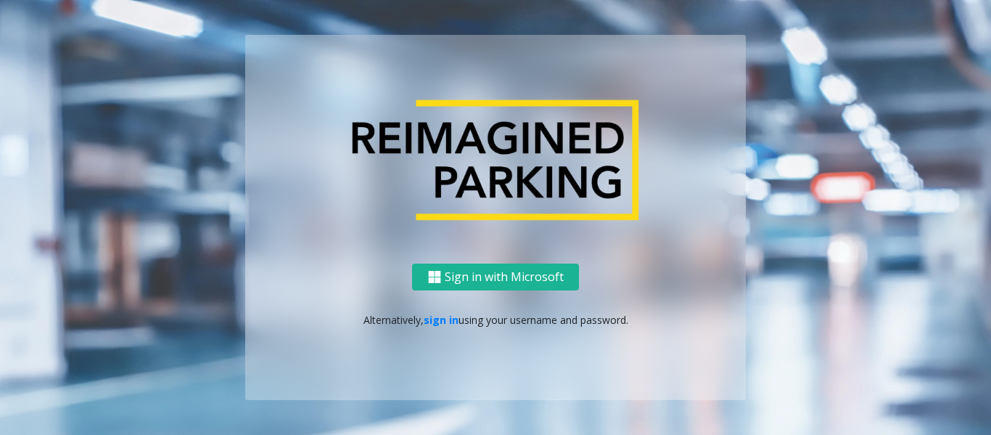
click at [427, 326] on p "Alternatively, sign in using your username and password." at bounding box center [496, 319] width 472 height 15
click at [433, 324] on link "sign in" at bounding box center [441, 320] width 35 height 14
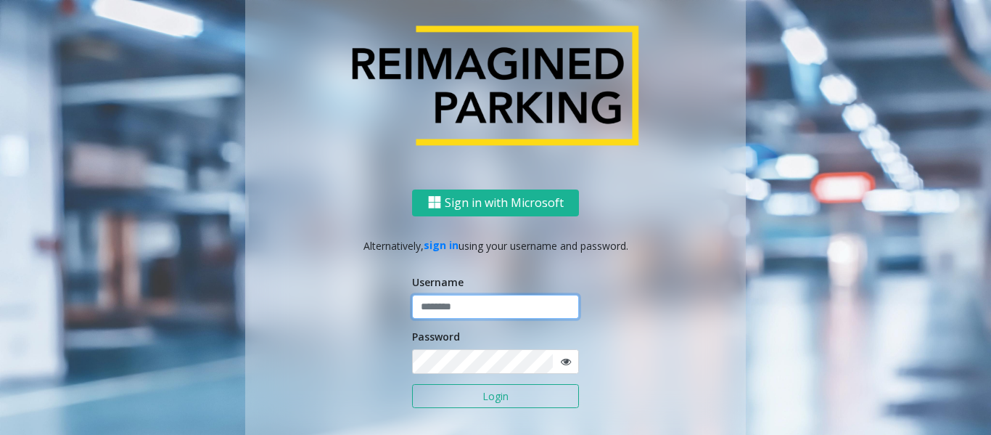
type input "*********"
click at [452, 398] on button "Login" at bounding box center [495, 396] width 167 height 25
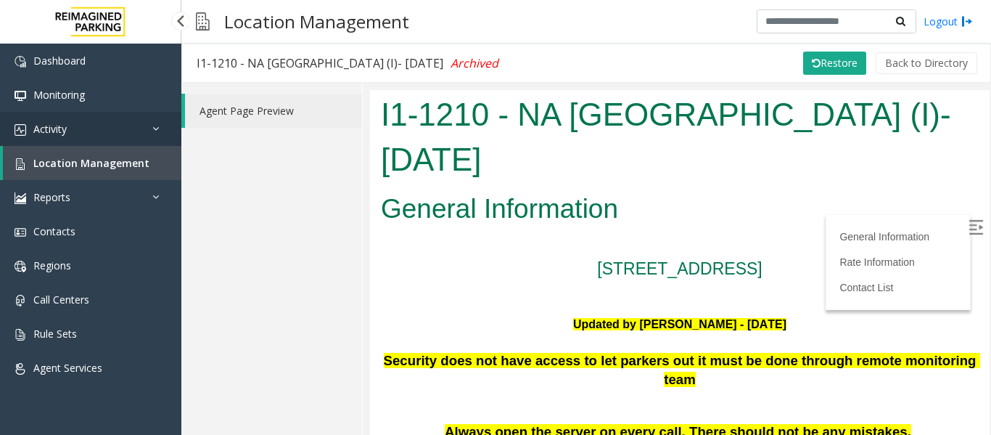
click at [89, 133] on link "Activity" at bounding box center [90, 129] width 181 height 34
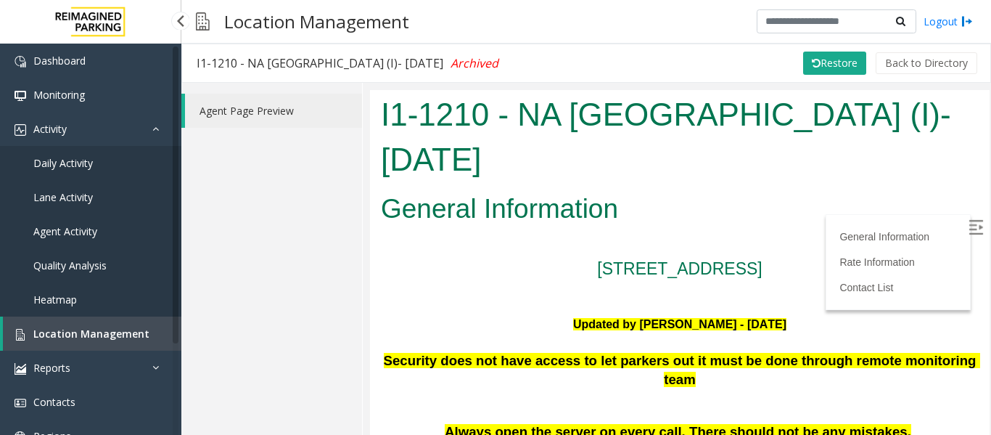
click at [73, 225] on span "Agent Activity" at bounding box center [65, 231] width 64 height 14
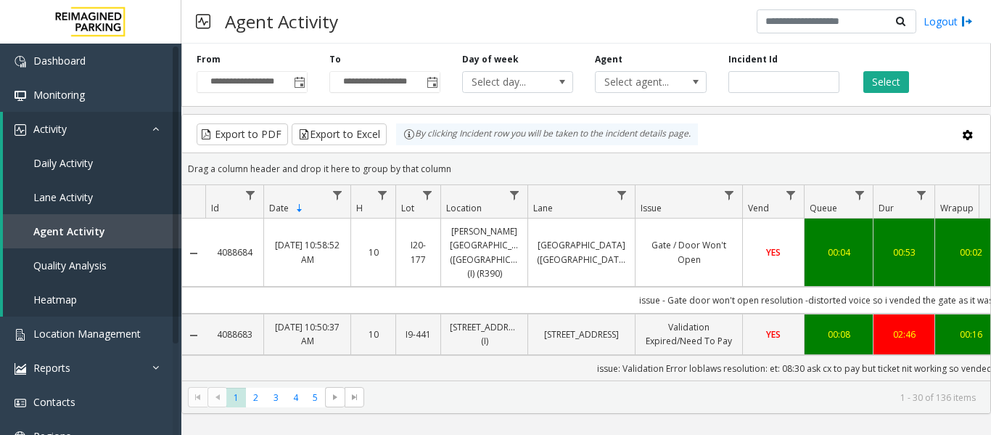
click at [652, 396] on kendo-pager-info "1 - 30 of 136 items" at bounding box center [674, 397] width 603 height 12
click at [303, 84] on span "Toggle popup" at bounding box center [300, 83] width 12 height 12
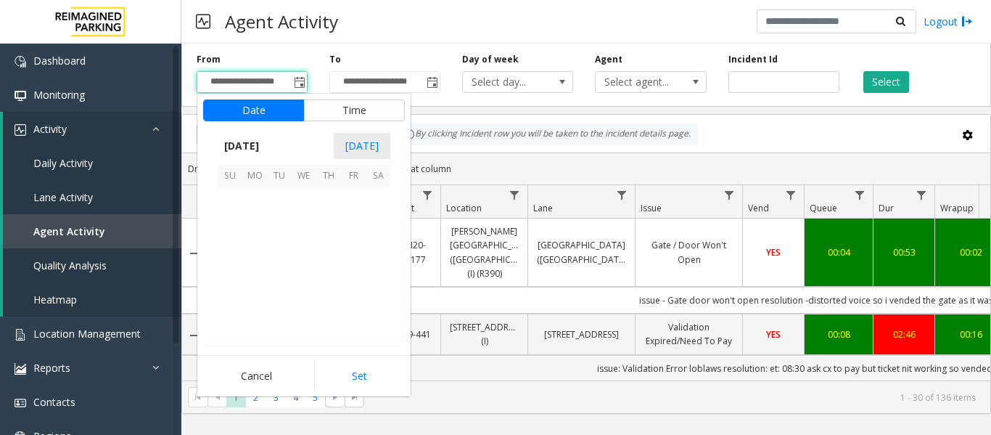
scroll to position [260375, 0]
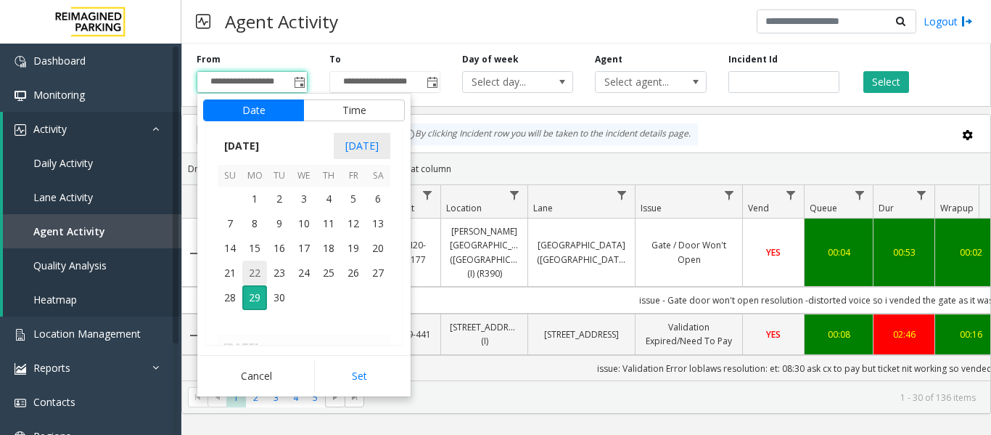
click at [253, 274] on span "22" at bounding box center [254, 272] width 25 height 25
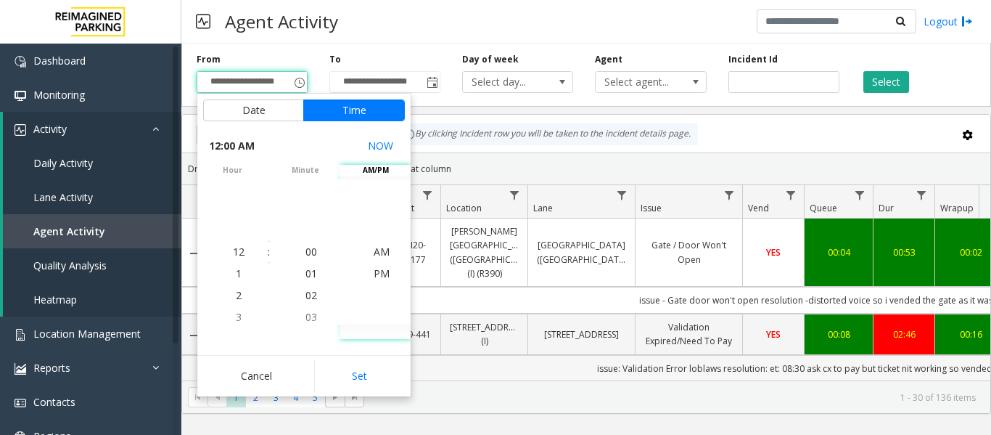
drag, startPoint x: 375, startPoint y: 384, endPoint x: 412, endPoint y: 357, distance: 45.7
click at [377, 383] on button "Set" at bounding box center [359, 376] width 91 height 32
type input "**********"
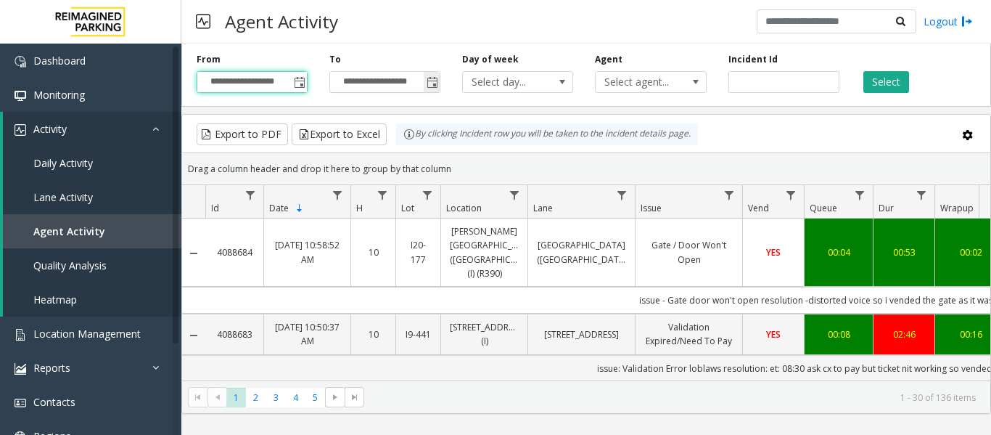
click at [435, 84] on span "Toggle popup" at bounding box center [433, 83] width 12 height 12
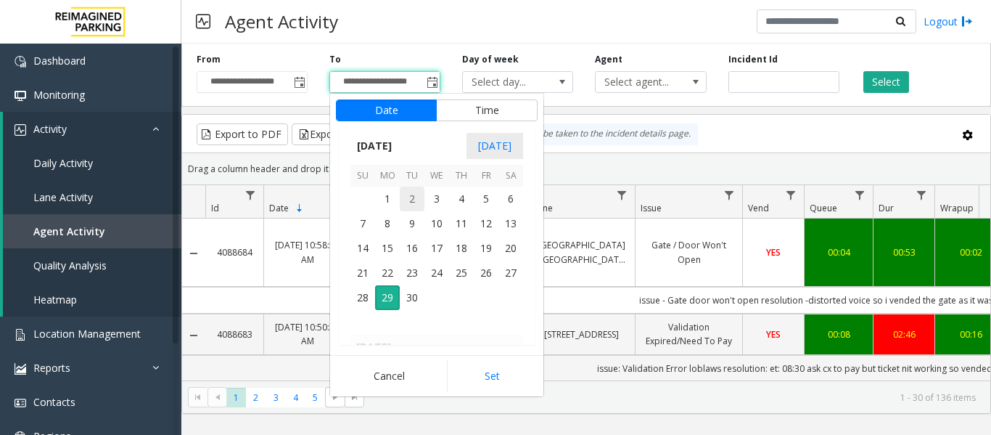
scroll to position [22, 0]
click at [360, 295] on span "28" at bounding box center [362, 297] width 25 height 25
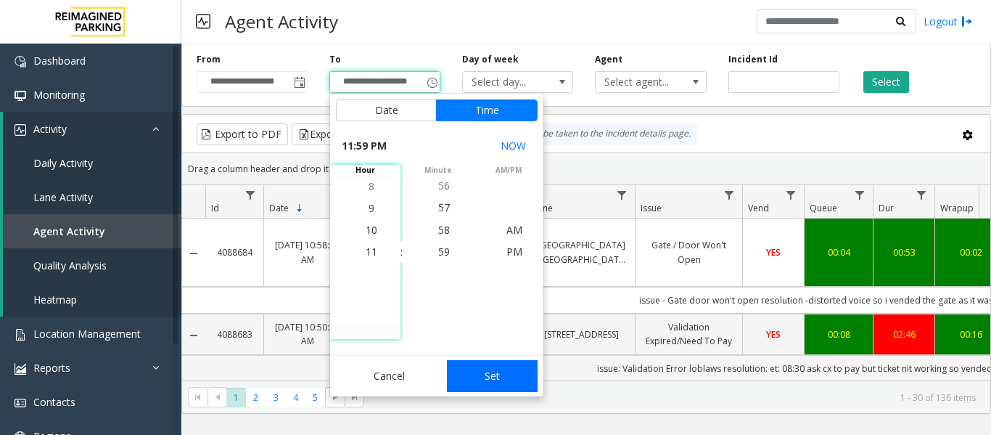
click at [479, 374] on button "Set" at bounding box center [492, 376] width 91 height 32
type input "**********"
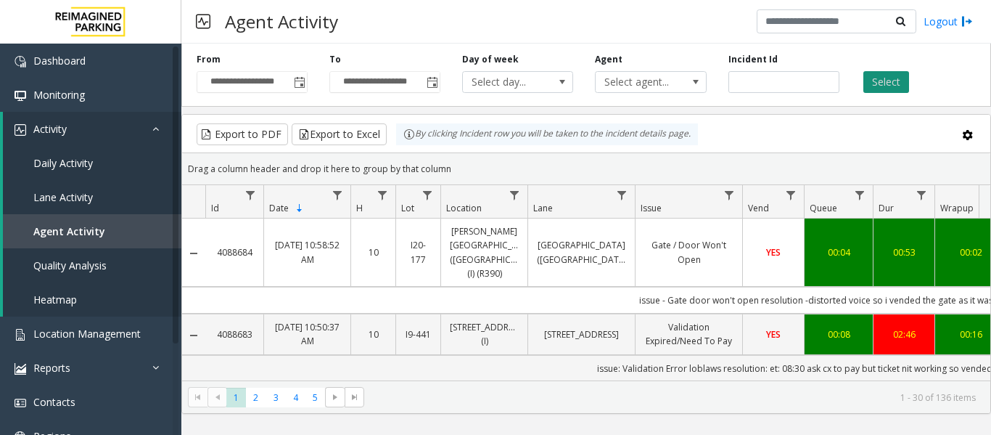
click at [889, 80] on button "Select" at bounding box center [886, 82] width 46 height 22
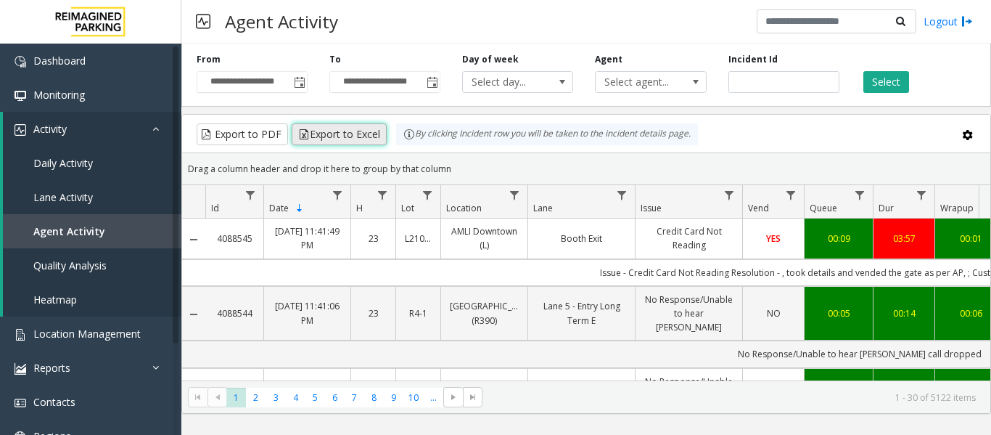
click at [361, 138] on button "Export to Excel" at bounding box center [339, 134] width 95 height 22
